Goal: Information Seeking & Learning: Learn about a topic

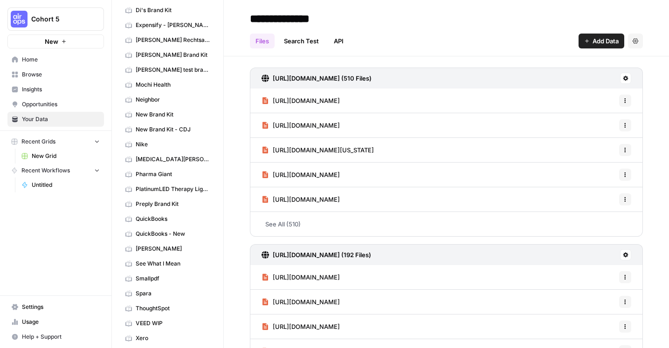
scroll to position [200, 0]
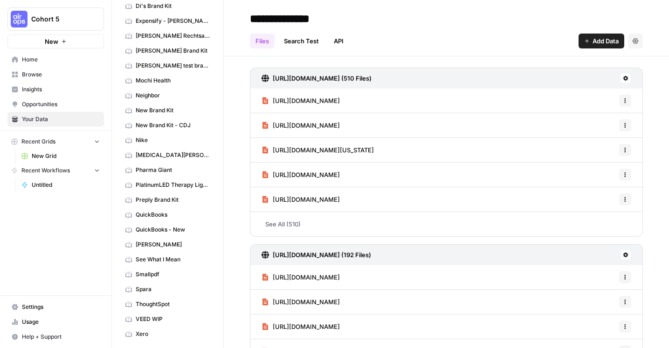
click at [158, 166] on link "Pharma Giant" at bounding box center [167, 170] width 93 height 15
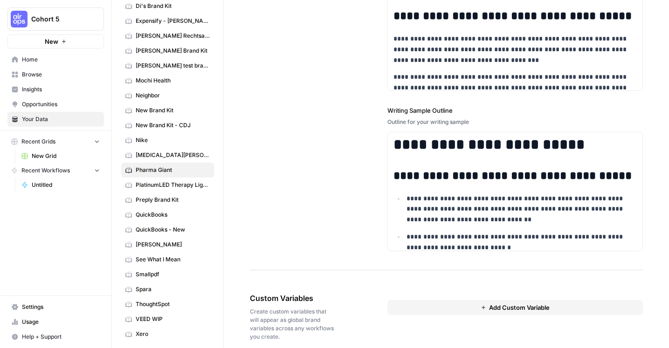
scroll to position [1317, 0]
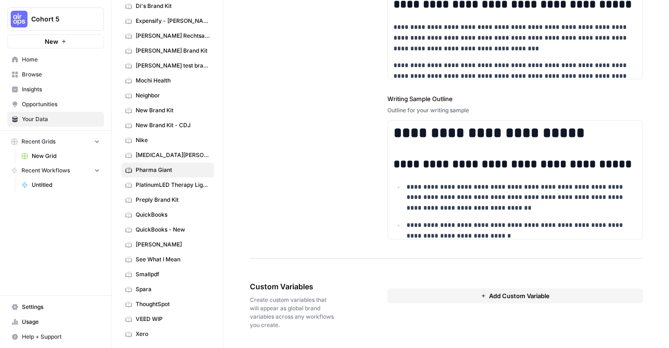
click at [280, 307] on span "Create custom variables that will appear as global brand variables across any w…" at bounding box center [292, 313] width 85 height 34
